Goal: Complete application form

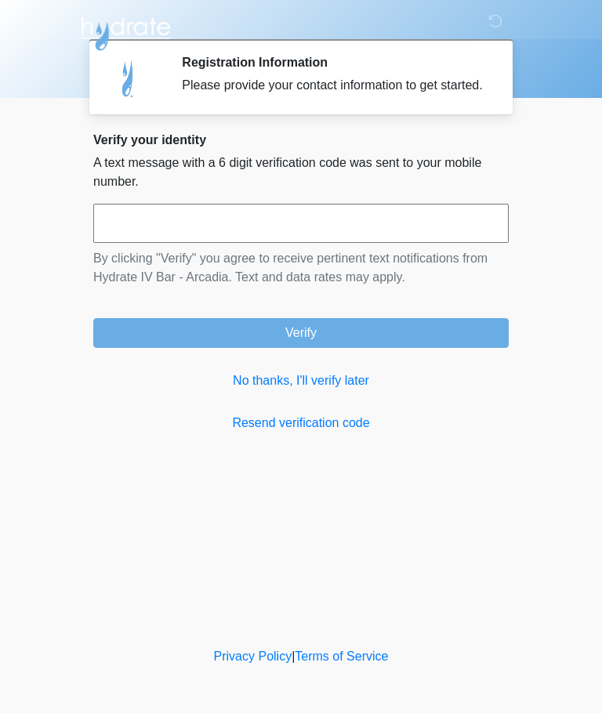
click at [469, 227] on input "text" at bounding box center [300, 223] width 415 height 39
type input "******"
click at [436, 348] on button "Verify" at bounding box center [300, 333] width 415 height 30
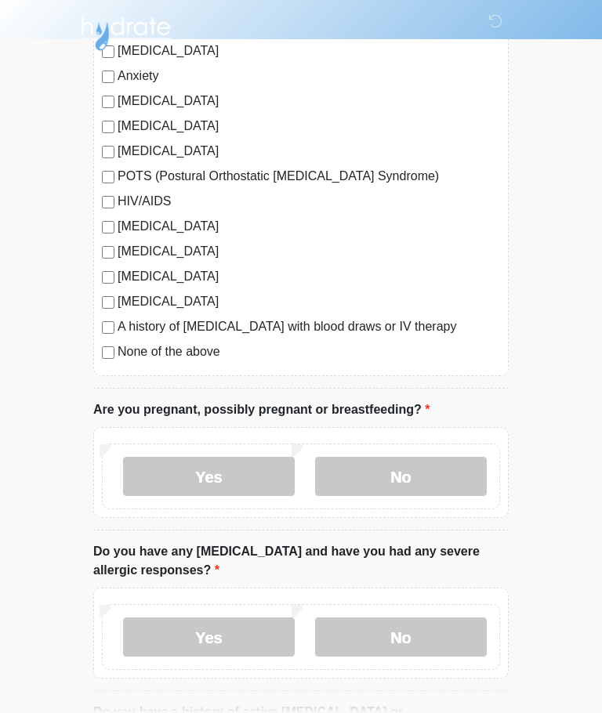
scroll to position [268, 0]
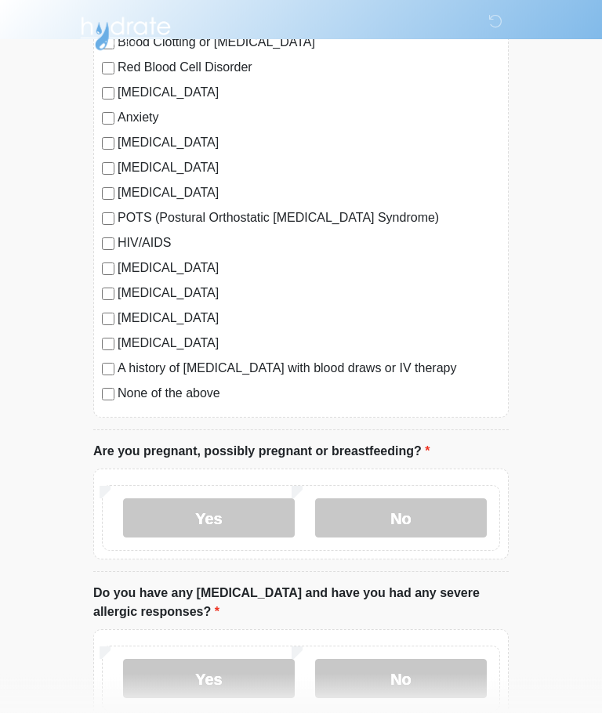
click at [439, 516] on label "No" at bounding box center [401, 518] width 172 height 39
click at [182, 682] on label "Yes" at bounding box center [209, 678] width 172 height 39
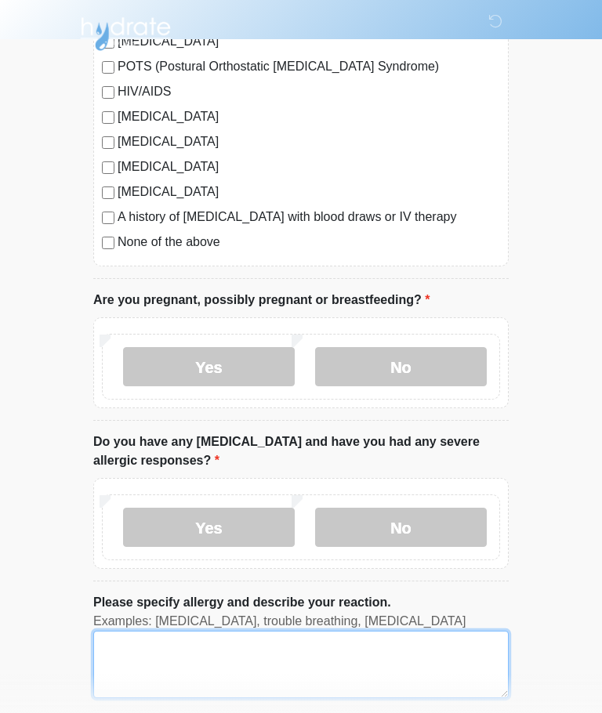
click at [407, 654] on textarea "Please specify allergy and describe your reaction." at bounding box center [300, 664] width 415 height 67
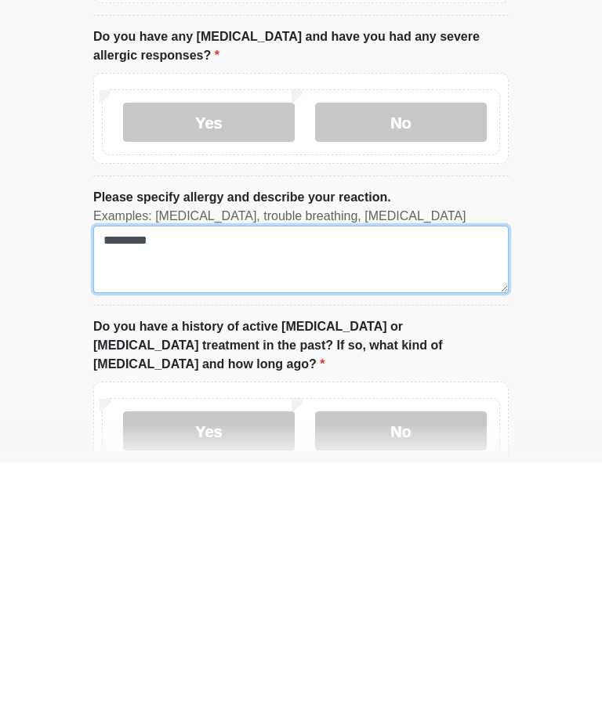
type textarea "********"
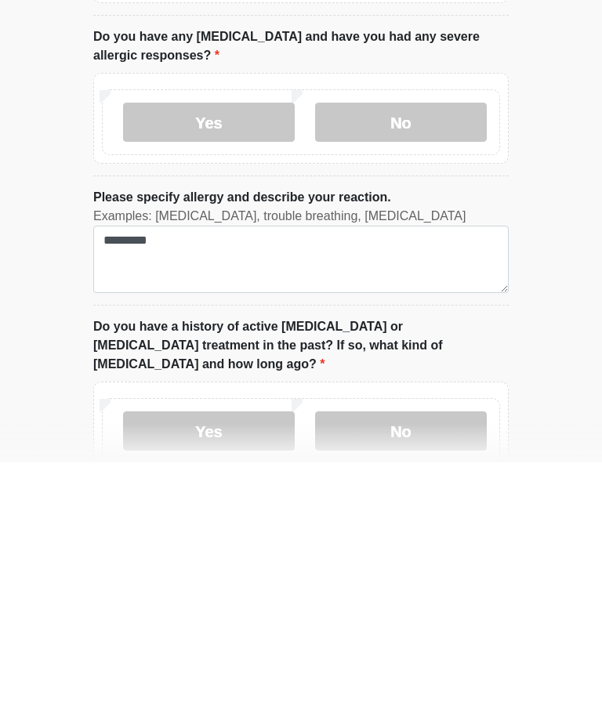
click at [350, 662] on label "No" at bounding box center [401, 681] width 172 height 39
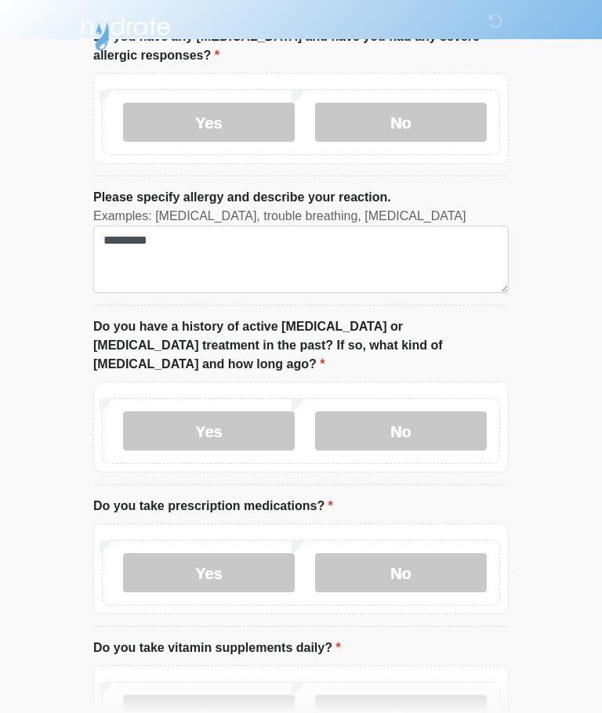
click at [171, 553] on label "Yes" at bounding box center [209, 572] width 172 height 39
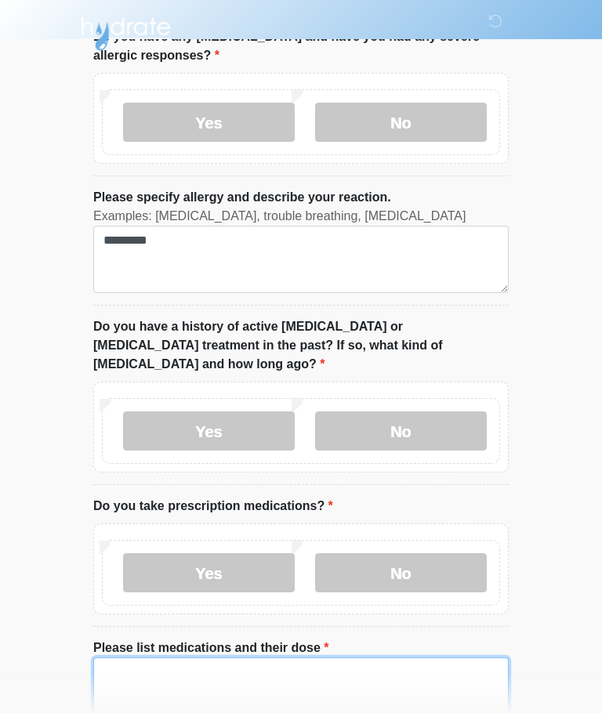
click at [393, 663] on textarea "Please list medications and their dose" at bounding box center [300, 690] width 415 height 67
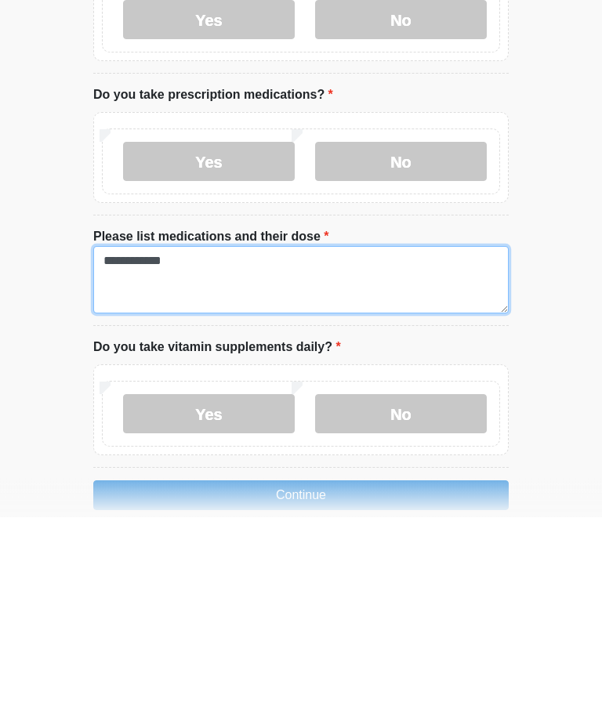
type textarea "**********"
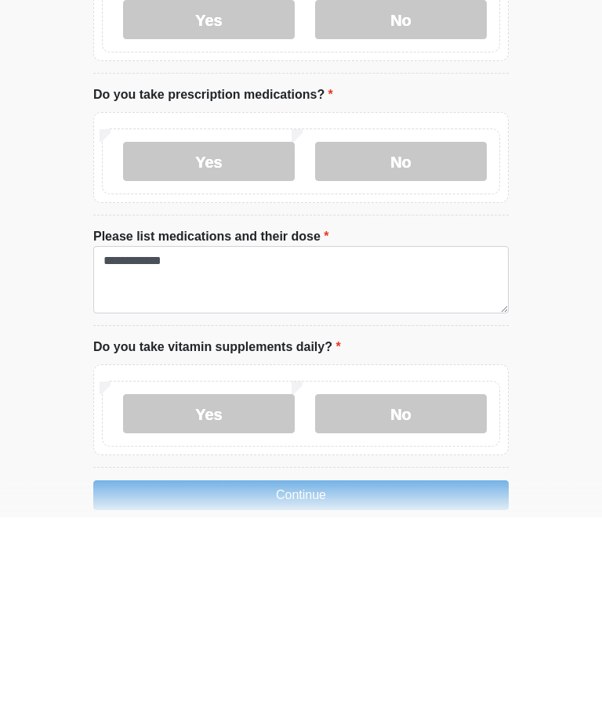
click at [209, 591] on label "Yes" at bounding box center [209, 610] width 172 height 39
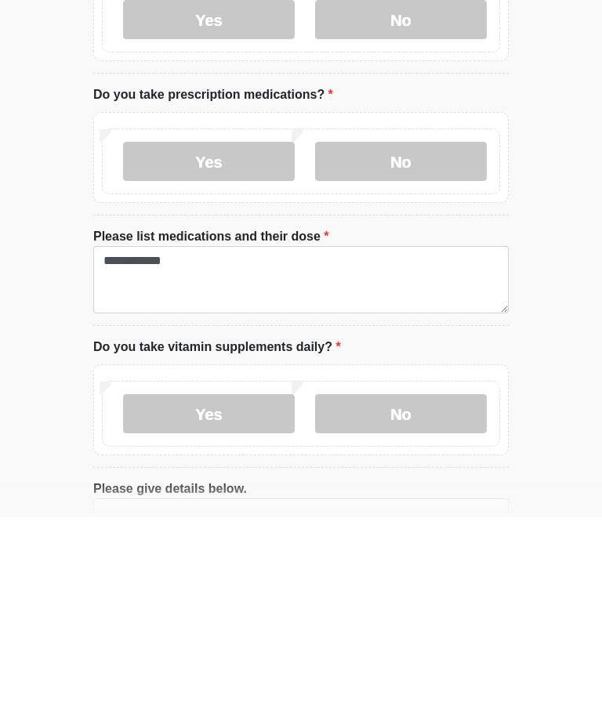
scroll to position [1042, 0]
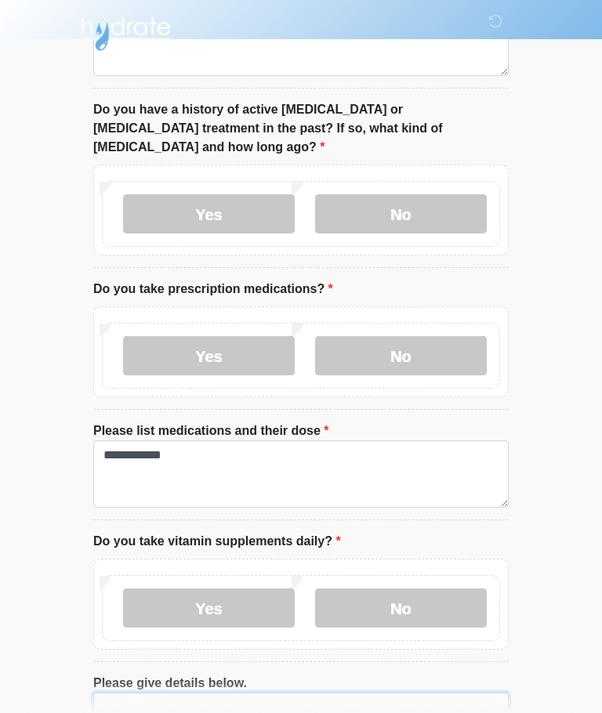
click at [392, 696] on textarea "Please give details below." at bounding box center [300, 726] width 415 height 67
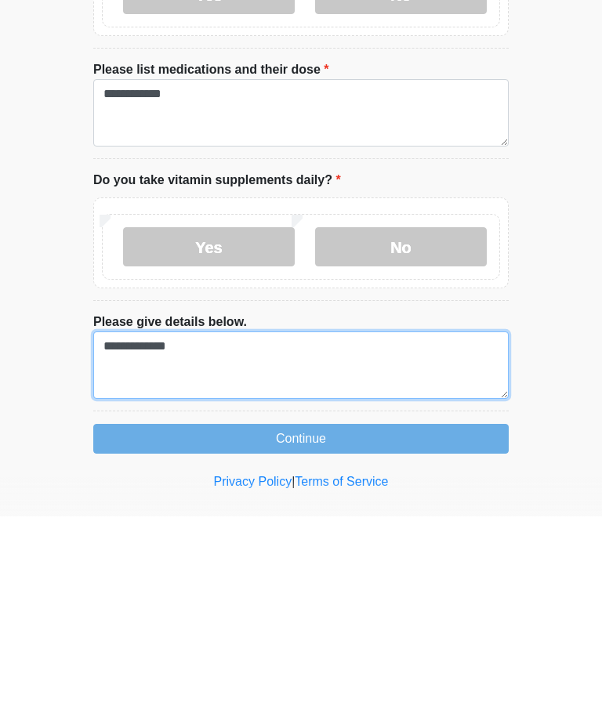
type textarea "**********"
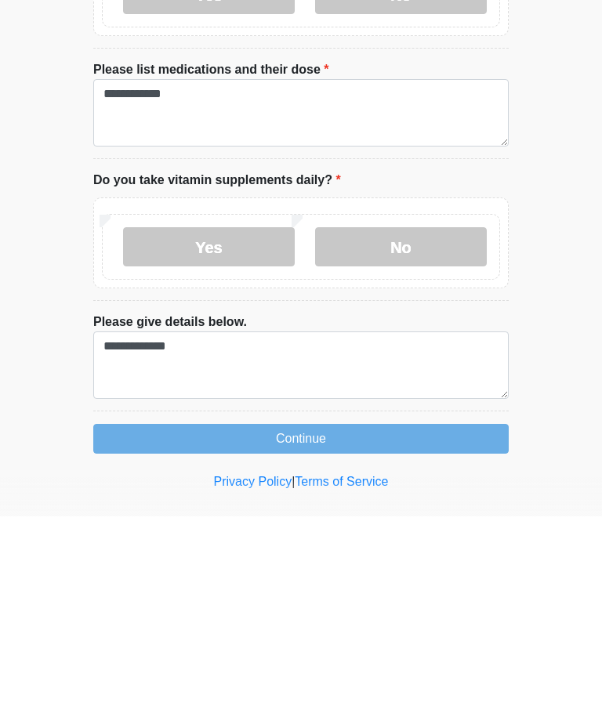
click at [185, 620] on button "Continue" at bounding box center [300, 635] width 415 height 30
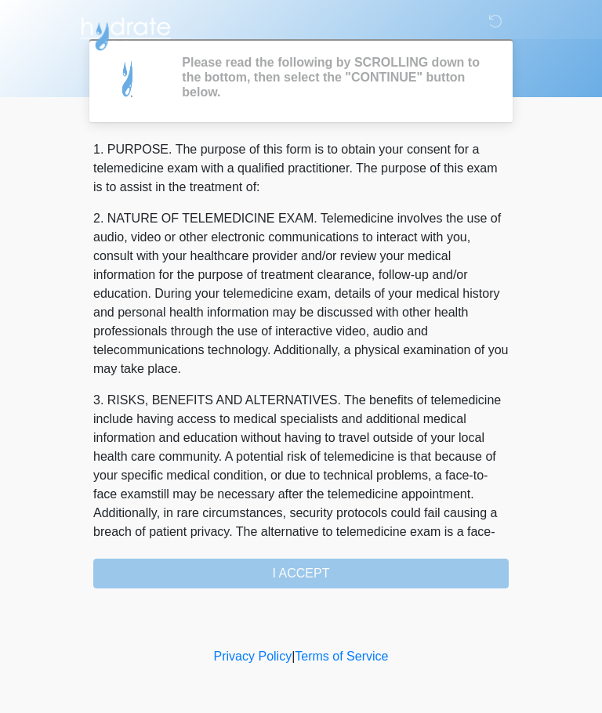
scroll to position [0, 0]
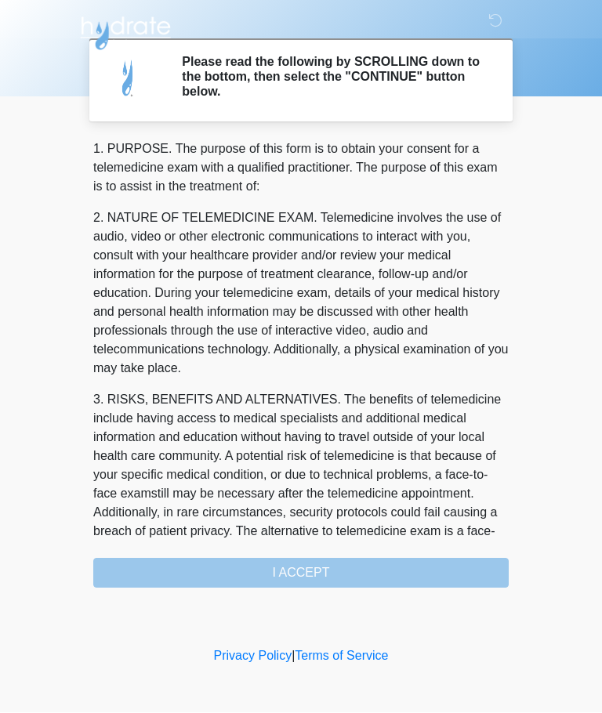
click at [436, 567] on div "1. PURPOSE. The purpose of this form is to obtain your consent for a telemedici…" at bounding box center [300, 364] width 415 height 448
click at [420, 564] on div "1. PURPOSE. The purpose of this form is to obtain your consent for a telemedici…" at bounding box center [300, 364] width 415 height 448
click at [420, 568] on div "1. PURPOSE. The purpose of this form is to obtain your consent for a telemedici…" at bounding box center [300, 364] width 415 height 448
click at [409, 559] on div "1. PURPOSE. The purpose of this form is to obtain your consent for a telemedici…" at bounding box center [300, 364] width 415 height 448
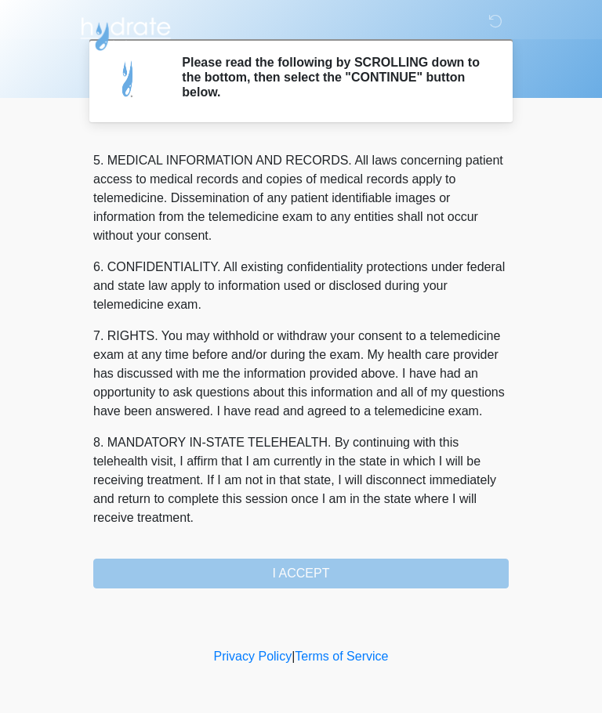
scroll to position [509, 0]
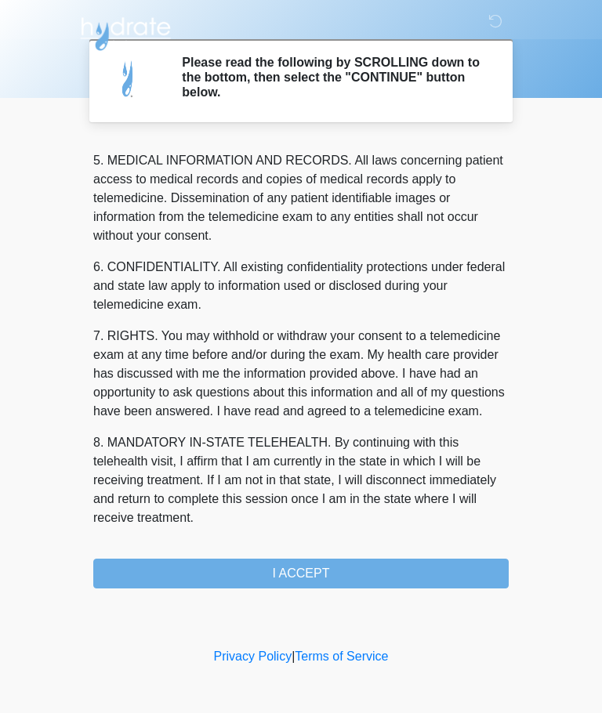
click at [418, 571] on button "I ACCEPT" at bounding box center [300, 574] width 415 height 30
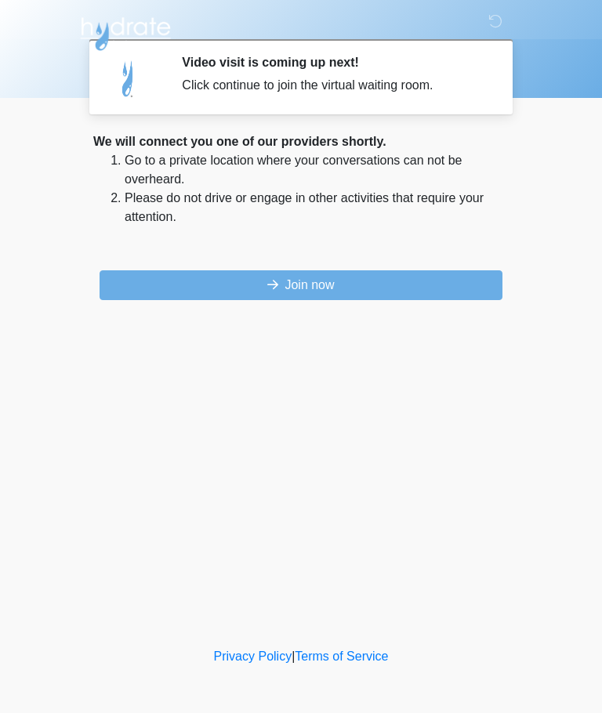
click at [181, 285] on button "Join now" at bounding box center [300, 285] width 403 height 30
